Goal: Task Accomplishment & Management: Manage account settings

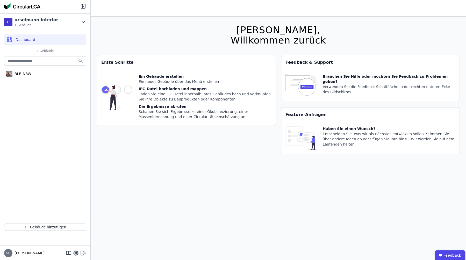
click at [80, 251] on icon at bounding box center [83, 253] width 6 height 6
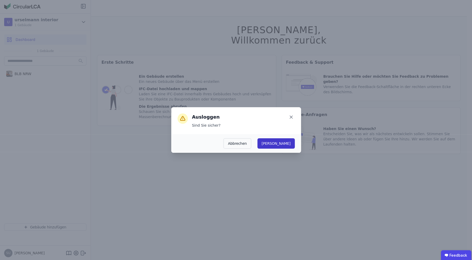
click at [284, 143] on button "[PERSON_NAME]" at bounding box center [275, 143] width 37 height 10
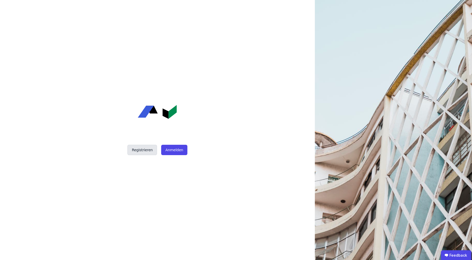
click at [152, 153] on button "Registrieren" at bounding box center [142, 150] width 30 height 10
click at [183, 149] on button "Anmelden" at bounding box center [174, 150] width 26 height 10
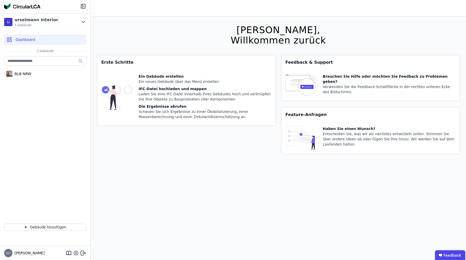
click at [76, 253] on icon at bounding box center [76, 254] width 2 height 2
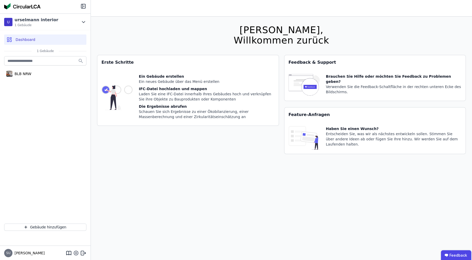
select select "*"
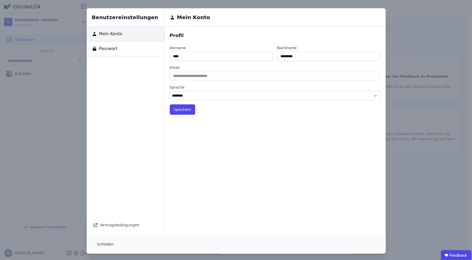
click at [44, 185] on div "Benutzereinstellungen Mein Konto Passwort Vertragsbedingungen Mein Konto Profil…" at bounding box center [236, 131] width 472 height 262
click at [101, 244] on button "Schließen" at bounding box center [105, 244] width 25 height 10
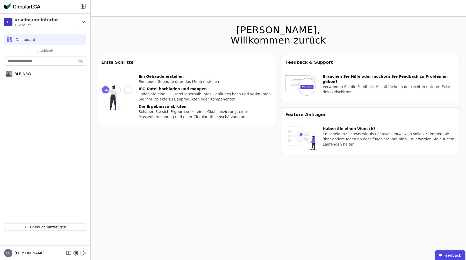
click at [69, 254] on icon at bounding box center [69, 253] width 0 height 3
click at [27, 226] on icon "button" at bounding box center [26, 227] width 4 height 6
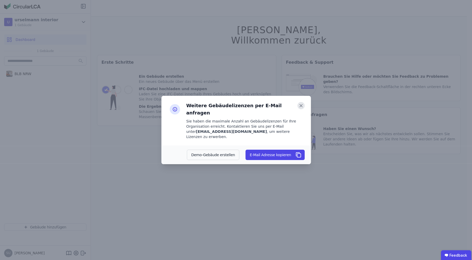
click at [297, 109] on icon at bounding box center [300, 105] width 7 height 7
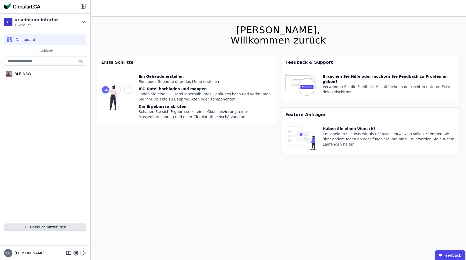
click at [61, 229] on button "Gebäude hinzufügen" at bounding box center [45, 227] width 82 height 7
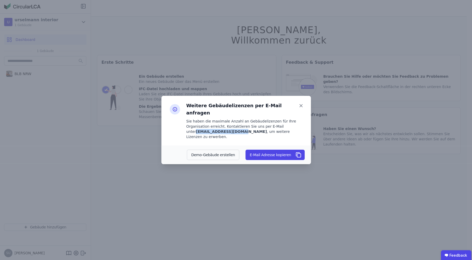
drag, startPoint x: 229, startPoint y: 130, endPoint x: 186, endPoint y: 132, distance: 43.6
click at [186, 132] on div "Weitere Gebäudelizenzen per E-Mail anfragen Sie haben die maximale Anzahl an Ge…" at bounding box center [243, 120] width 122 height 37
copy b "software@concular.com"
click at [302, 109] on icon at bounding box center [300, 105] width 7 height 7
